Goal: Task Accomplishment & Management: Manage account settings

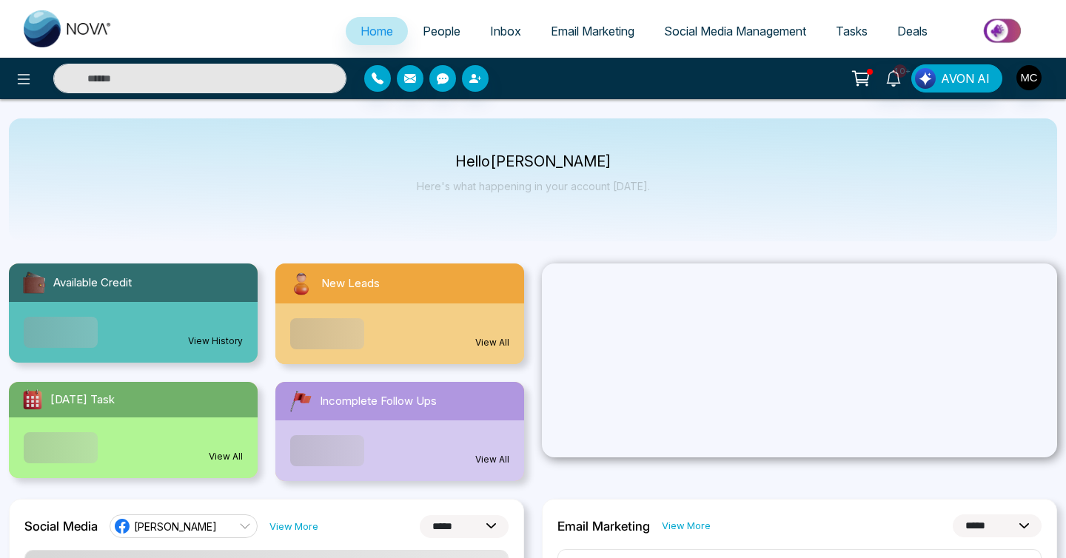
select select "*"
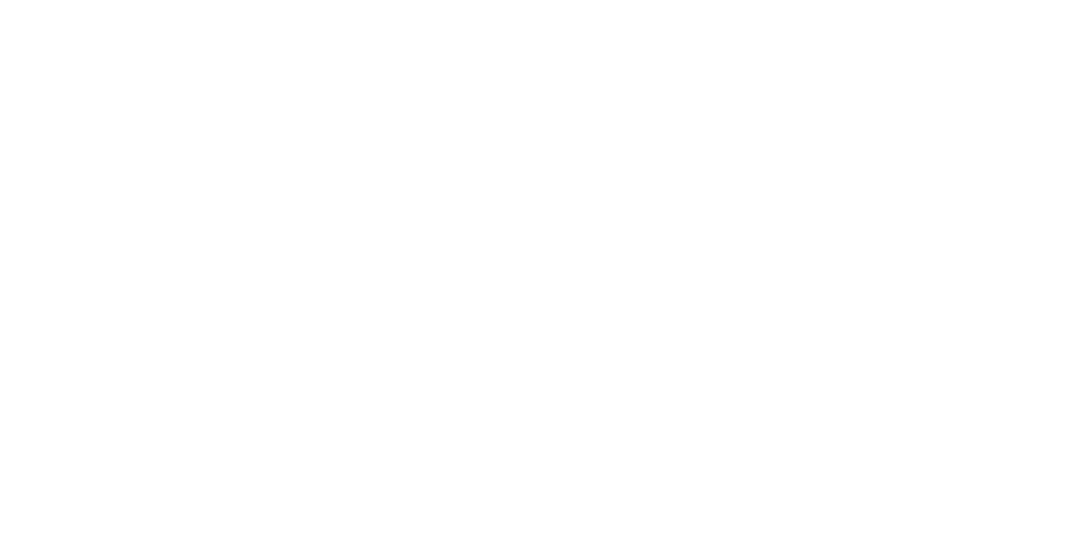
select select "*"
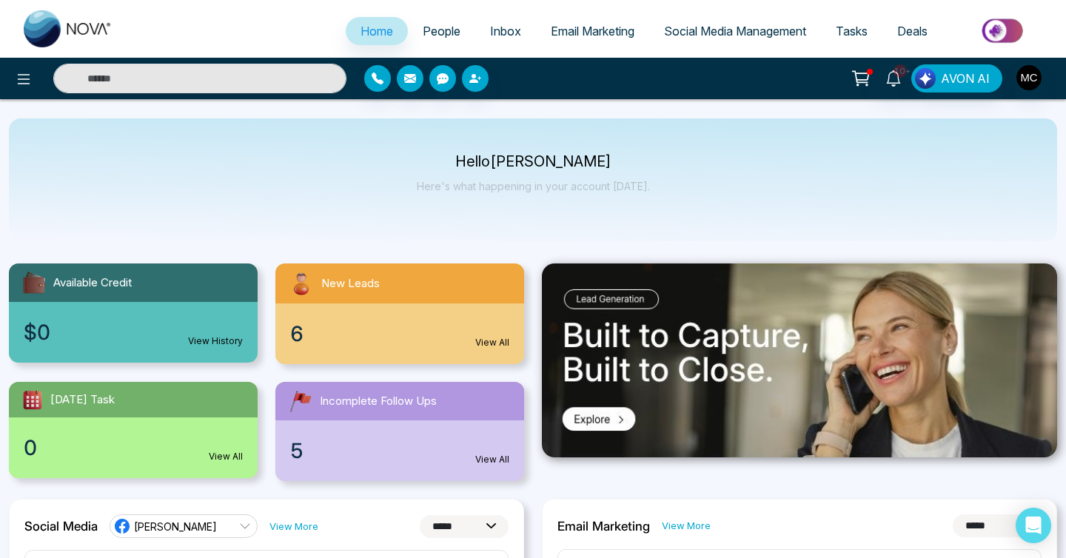
click at [425, 30] on span "People" at bounding box center [442, 31] width 38 height 15
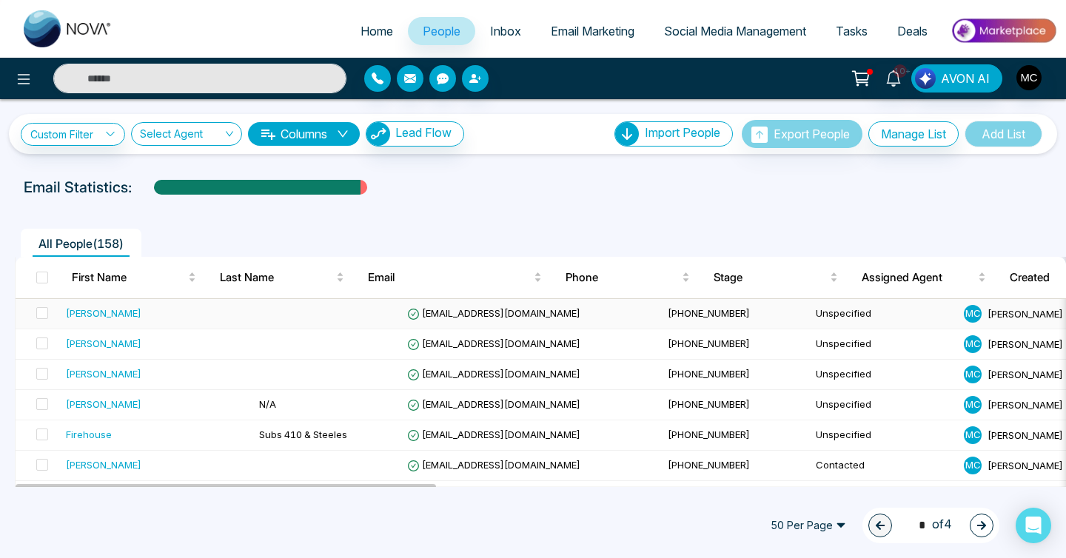
click at [298, 304] on td at bounding box center [327, 314] width 148 height 30
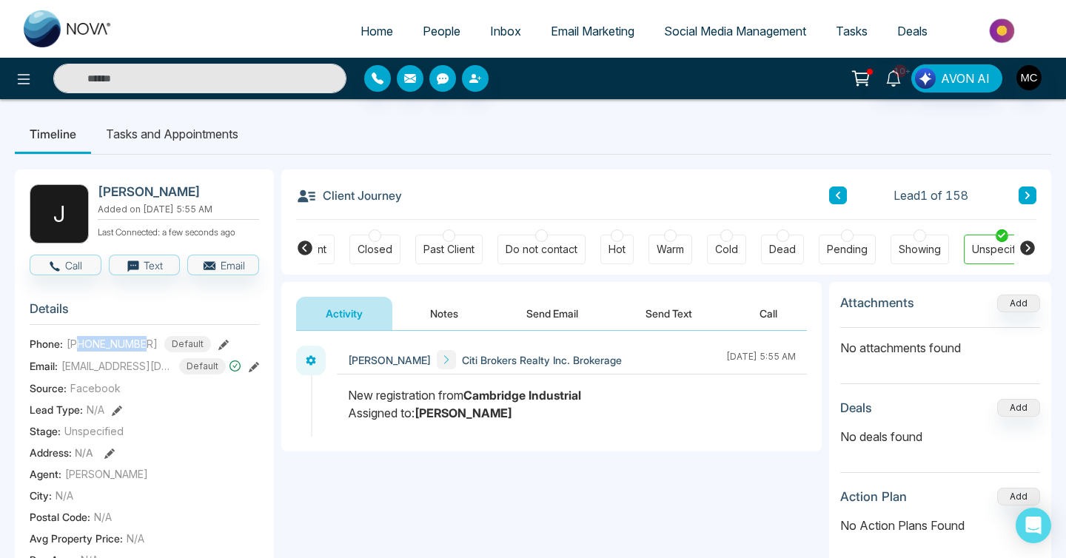
drag, startPoint x: 76, startPoint y: 344, endPoint x: 144, endPoint y: 341, distance: 68.2
click at [144, 341] on span "[PHONE_NUMBER]" at bounding box center [112, 344] width 91 height 16
copy span "4168264451"
click at [308, 255] on icon at bounding box center [305, 248] width 18 height 18
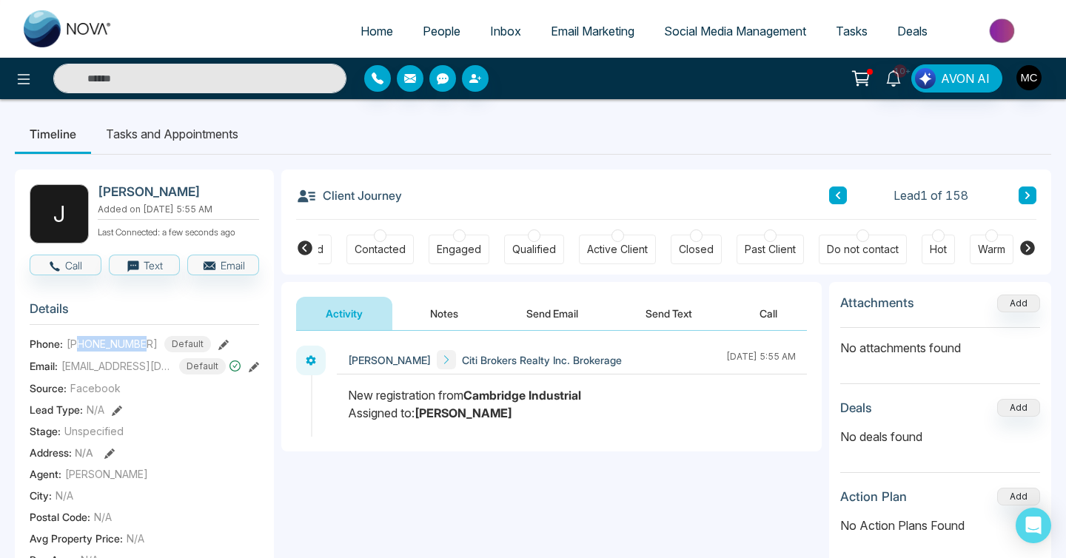
scroll to position [0, 50]
click at [401, 249] on div "Contacted" at bounding box center [383, 249] width 51 height 15
click at [426, 309] on button "Notes" at bounding box center [444, 313] width 87 height 33
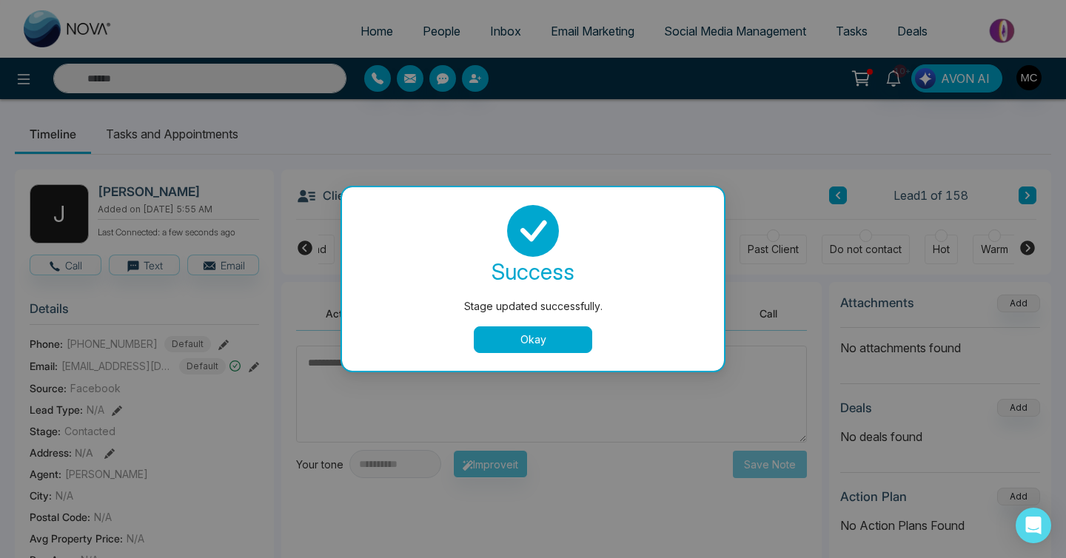
click at [518, 339] on button "Okay" at bounding box center [533, 340] width 118 height 27
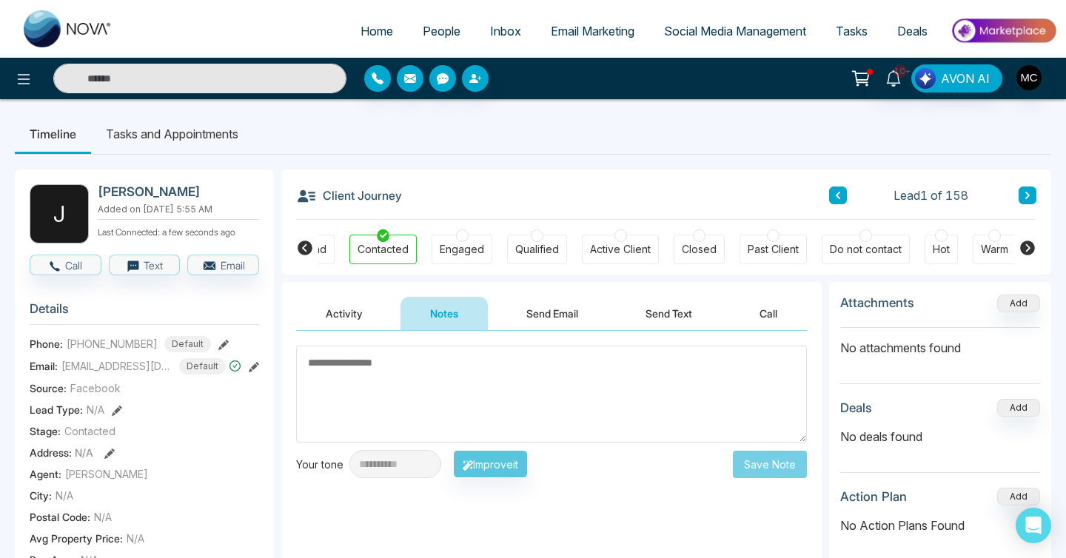
click at [467, 361] on textarea at bounding box center [551, 394] width 511 height 97
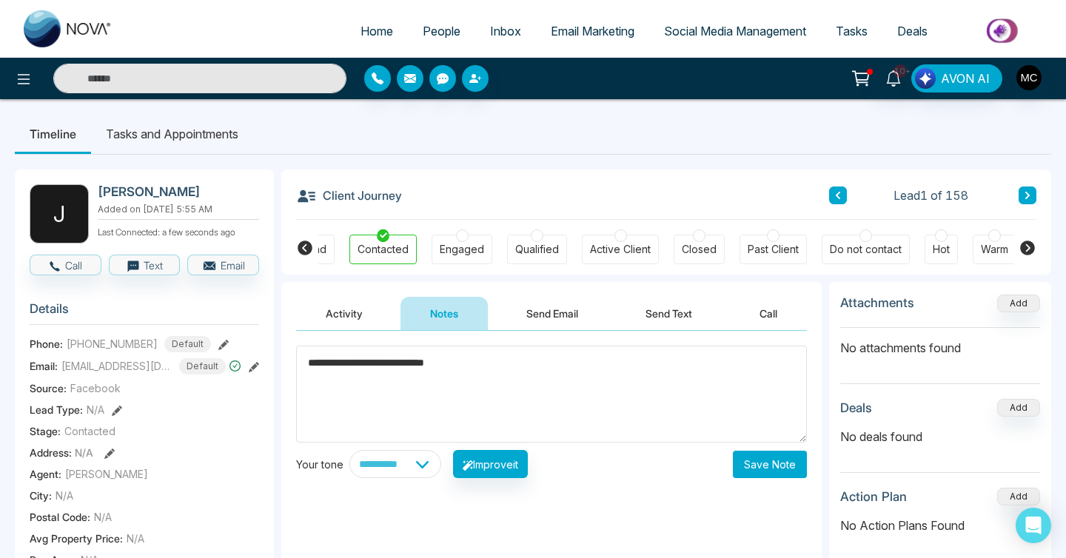
type textarea "**********"
click at [756, 469] on button "Save Note" at bounding box center [770, 464] width 74 height 27
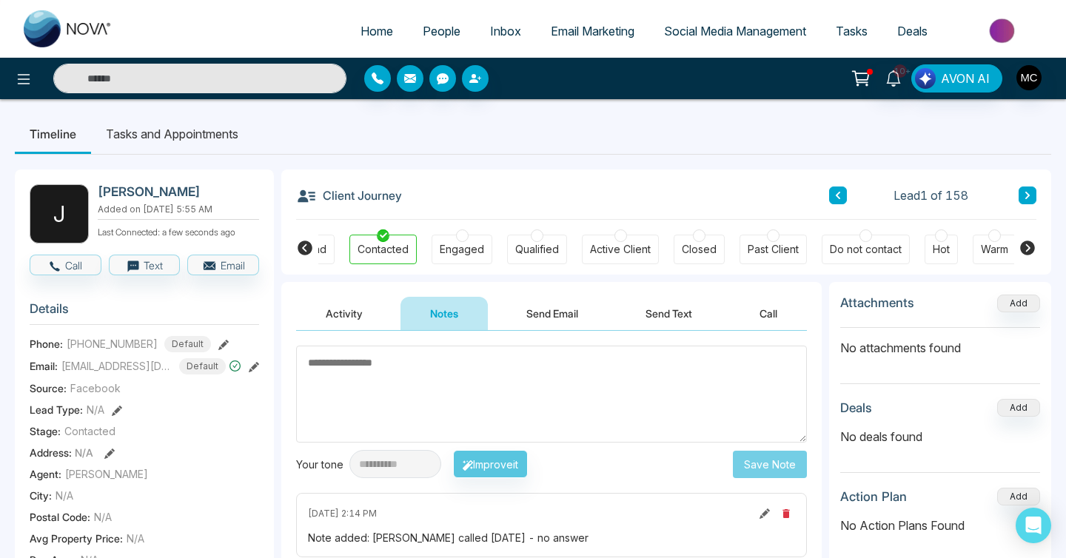
click at [218, 68] on input "text" at bounding box center [199, 79] width 293 height 30
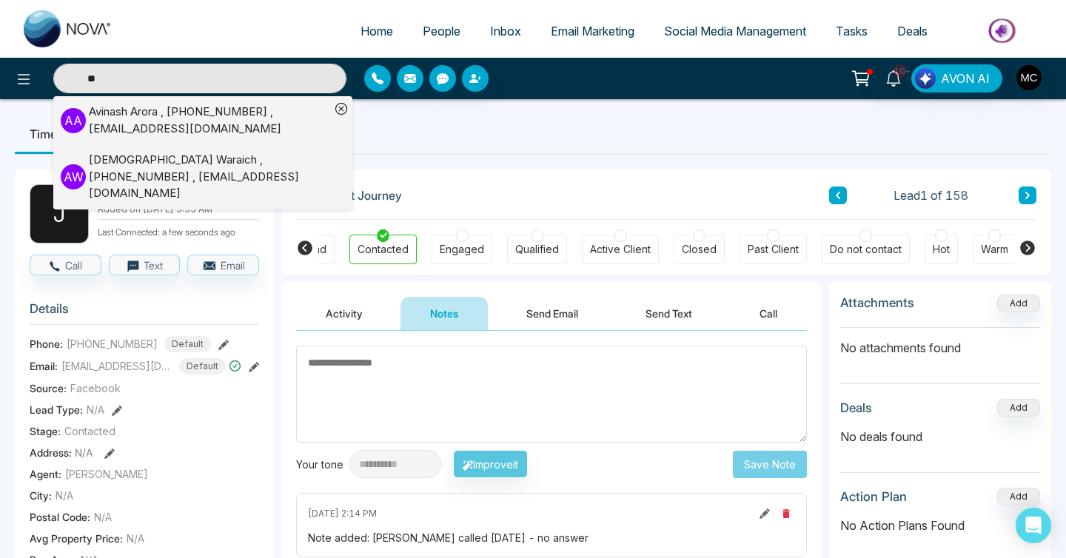
type input "*"
type input "*****"
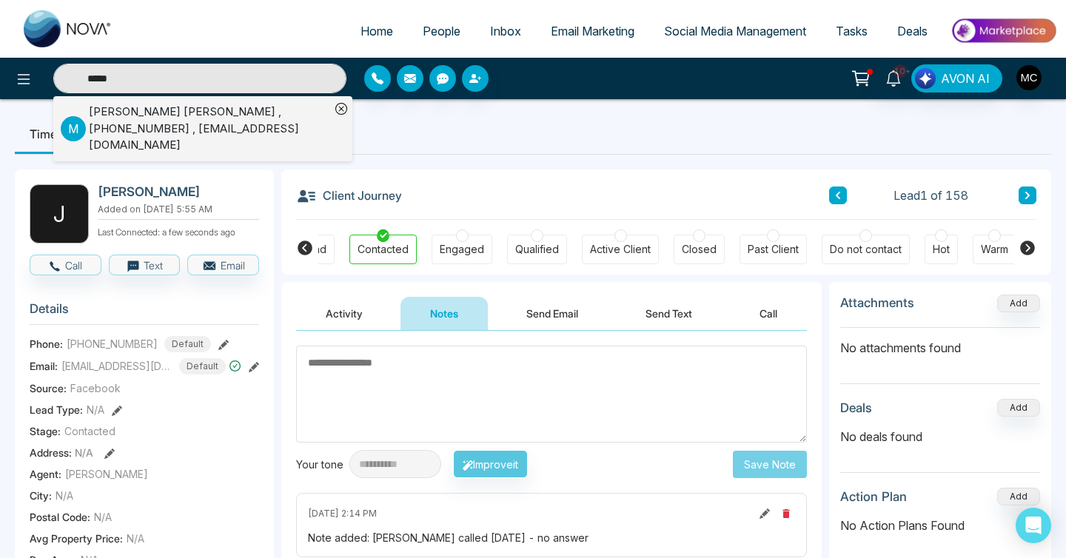
click at [251, 78] on input "*****" at bounding box center [199, 79] width 293 height 30
click at [251, 78] on input "text" at bounding box center [199, 79] width 293 height 30
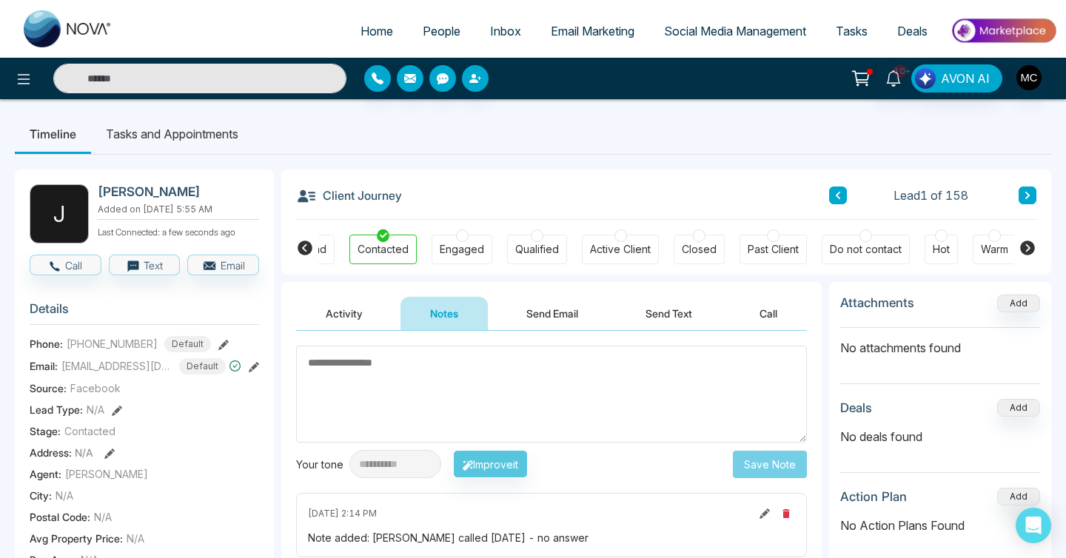
click at [251, 78] on input "text" at bounding box center [199, 79] width 293 height 30
click at [381, 26] on span "Home" at bounding box center [377, 31] width 33 height 15
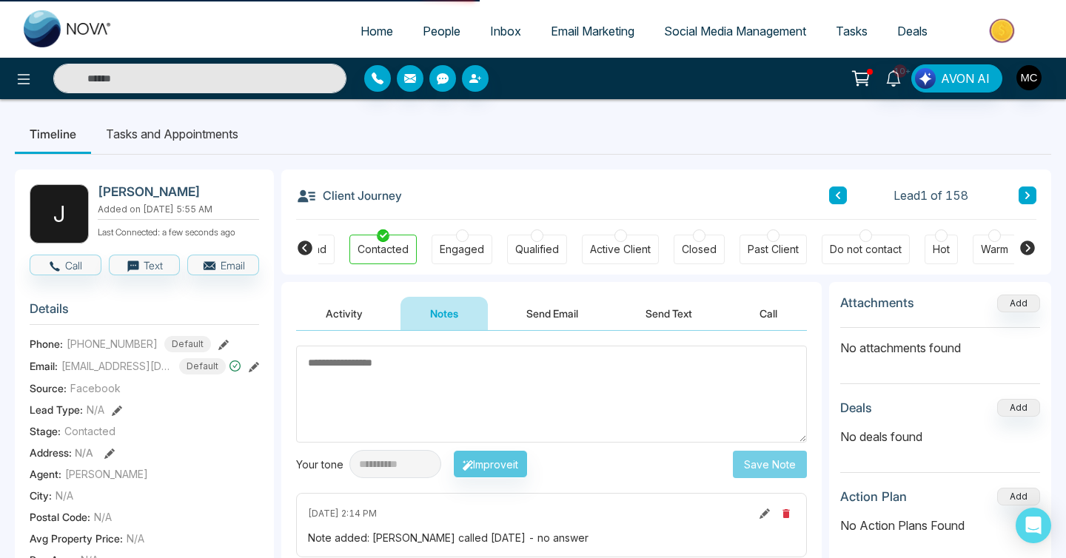
select select "*"
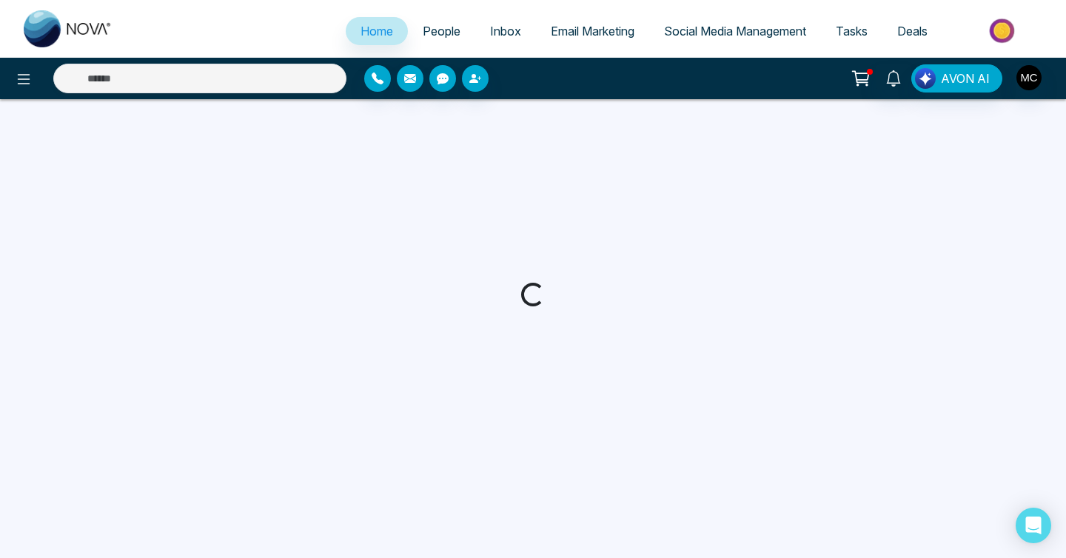
select select "*"
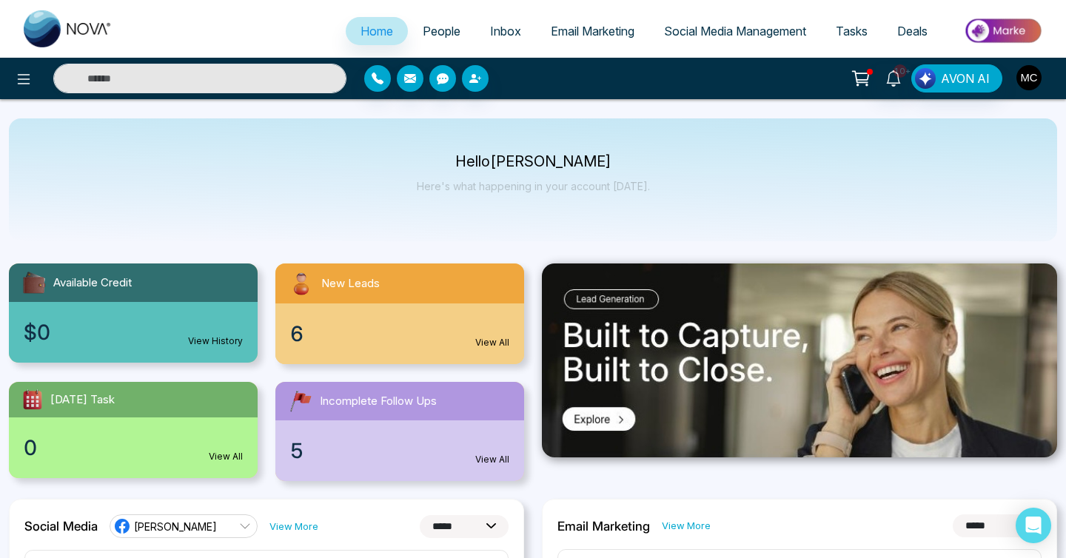
click at [1041, 81] on img "button" at bounding box center [1029, 77] width 25 height 25
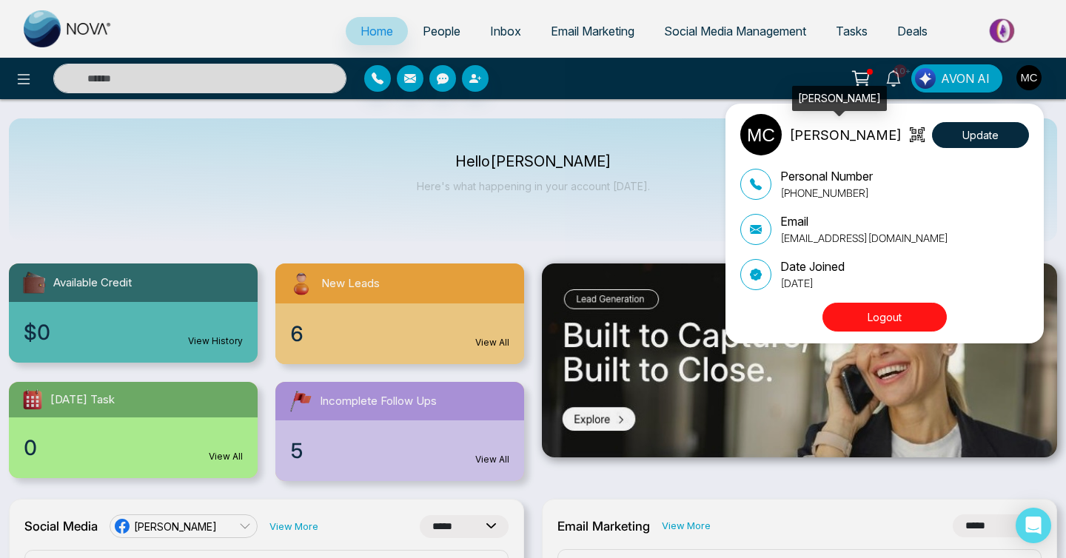
click at [820, 135] on p "Manny Chima" at bounding box center [845, 135] width 113 height 20
click at [577, 173] on div "Manny Chima Update Personal Number +16478017722 Email manny@citibrokers.ca Date…" at bounding box center [533, 279] width 1066 height 558
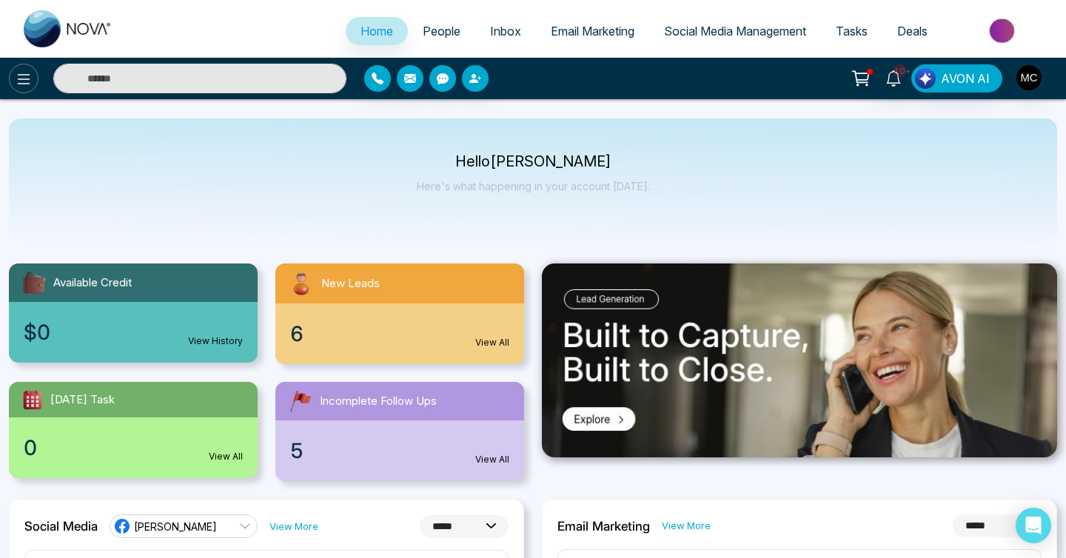
click at [21, 81] on icon at bounding box center [24, 79] width 18 height 18
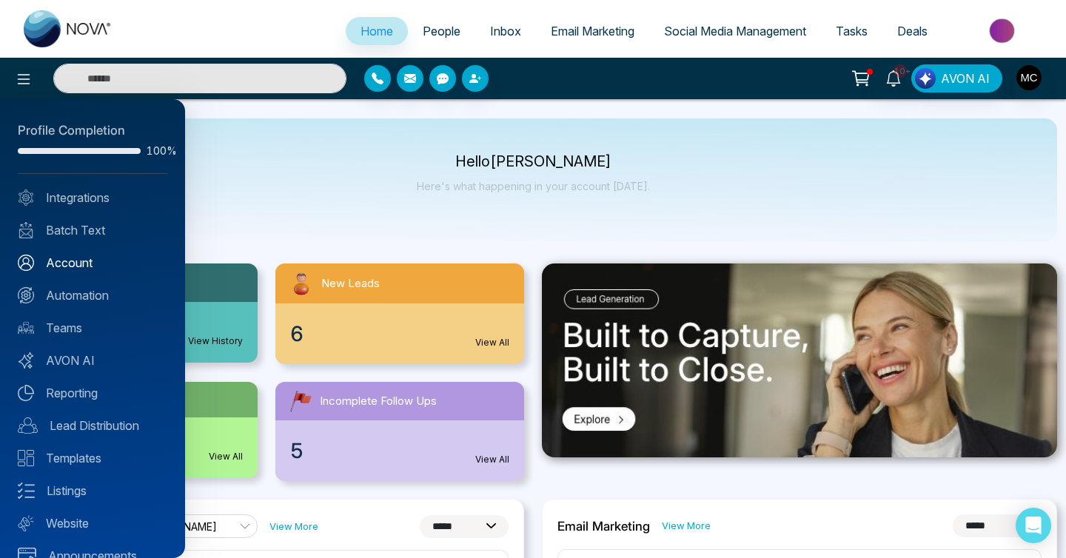
click at [73, 264] on link "Account" at bounding box center [93, 263] width 150 height 18
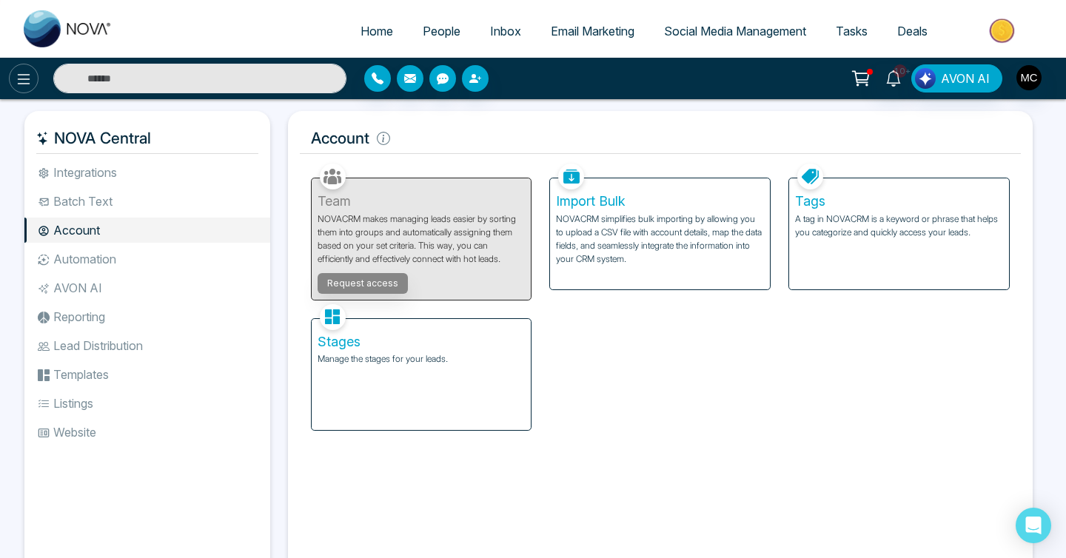
click at [27, 76] on icon at bounding box center [24, 79] width 18 height 18
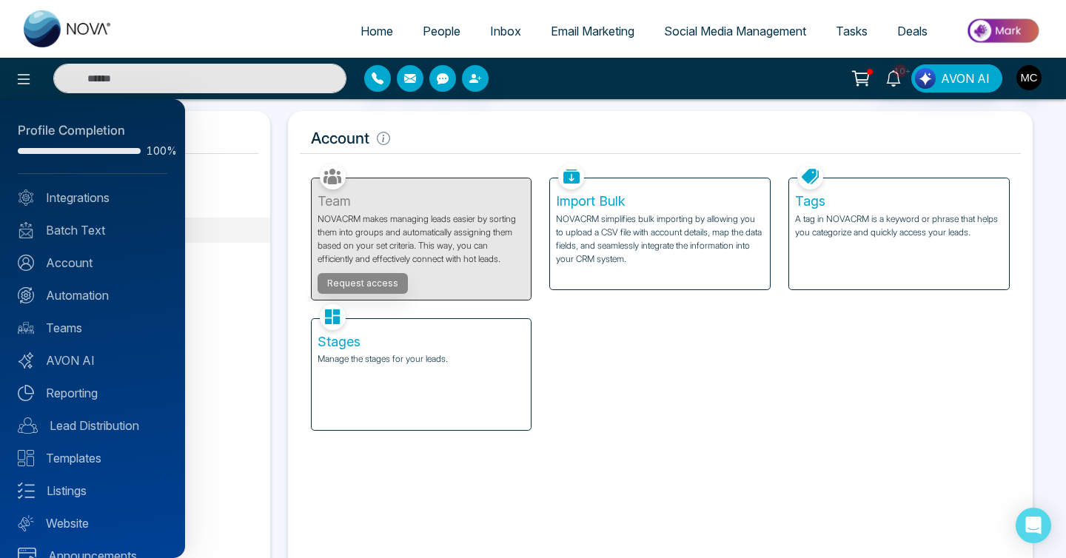
scroll to position [24, 0]
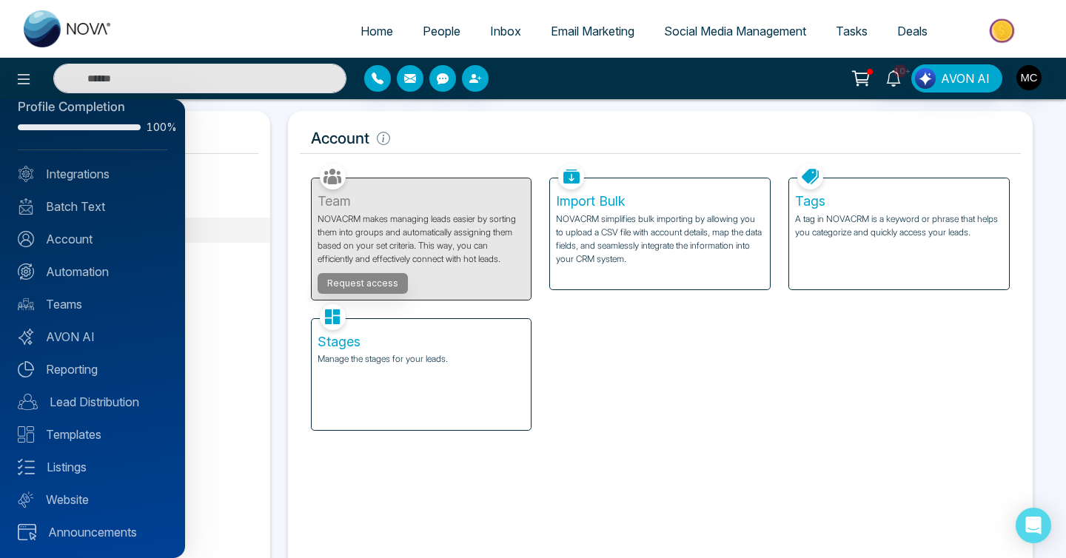
click at [17, 68] on div at bounding box center [533, 279] width 1066 height 558
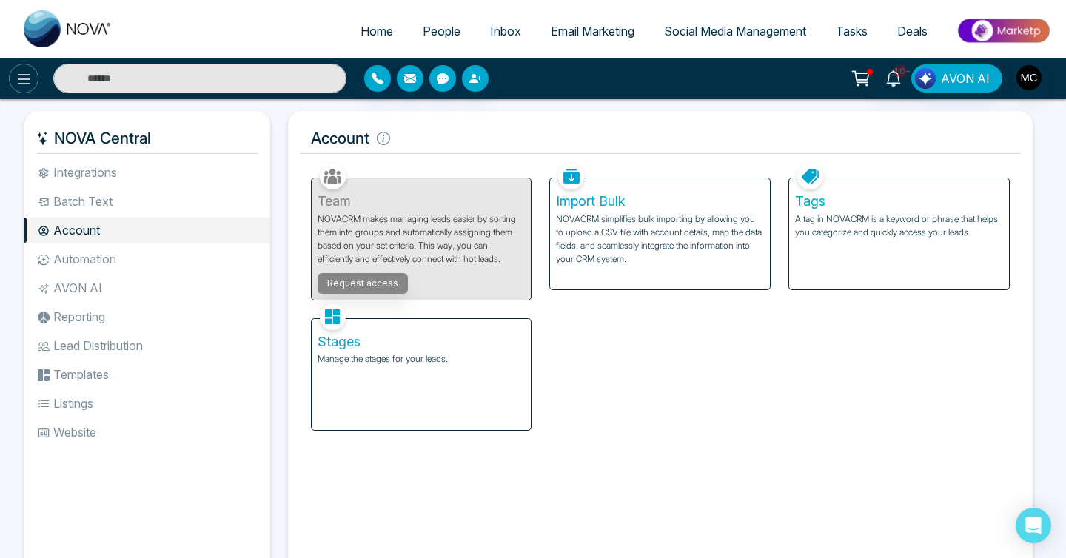
click at [21, 78] on icon at bounding box center [24, 79] width 13 height 10
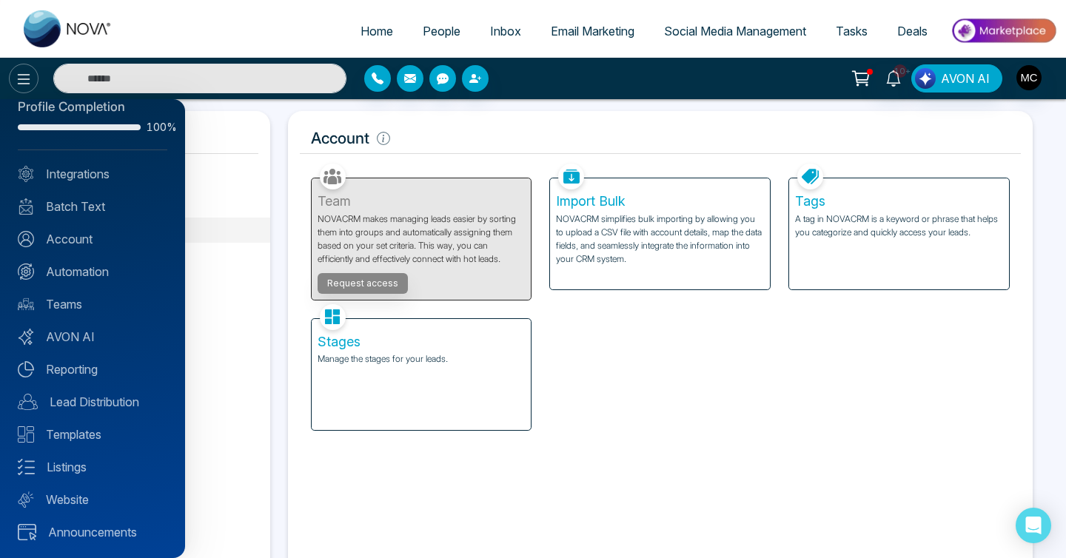
click at [21, 78] on div at bounding box center [533, 279] width 1066 height 558
